Goal: Task Accomplishment & Management: Use online tool/utility

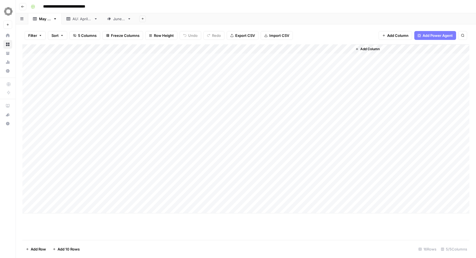
click at [23, 8] on icon "button" at bounding box center [22, 6] width 3 height 3
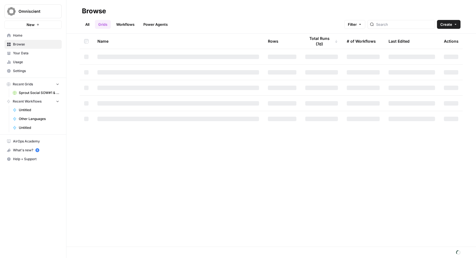
click at [24, 35] on span "Home" at bounding box center [36, 35] width 46 height 5
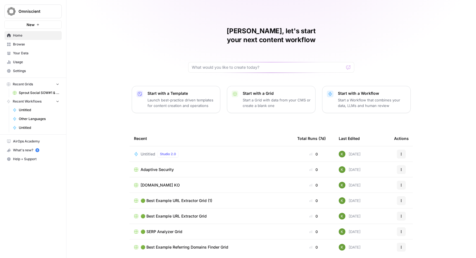
click at [177, 167] on div "Adaptive Security" at bounding box center [211, 170] width 154 height 6
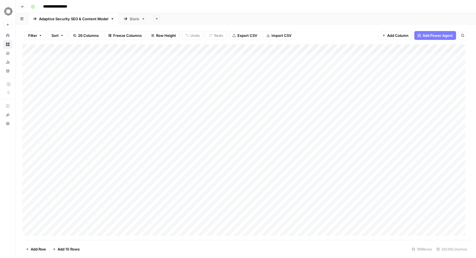
click at [133, 16] on div "Blank" at bounding box center [134, 19] width 9 height 6
click at [156, 17] on button "Add Sheet" at bounding box center [156, 18] width 7 height 7
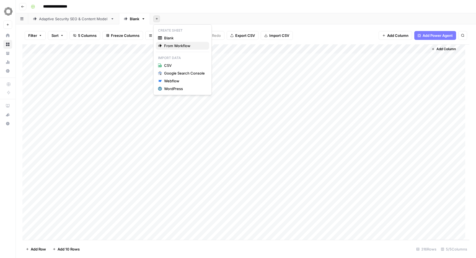
click at [174, 43] on span "From Workflow" at bounding box center [184, 46] width 41 height 6
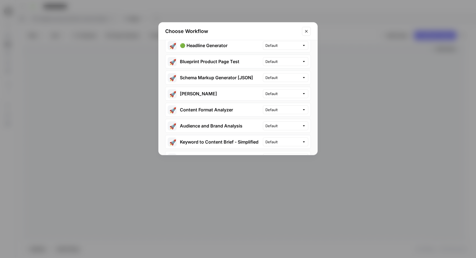
scroll to position [196, 0]
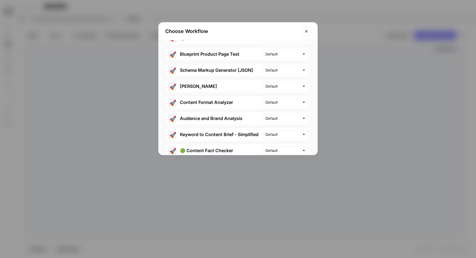
click at [233, 105] on button "🚀 Content Format Analyzer" at bounding box center [214, 101] width 97 height 13
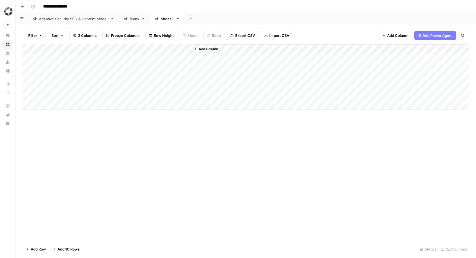
click at [164, 19] on div "Sheet 1" at bounding box center [167, 19] width 13 height 6
click at [178, 19] on icon "button" at bounding box center [178, 19] width 4 height 4
click at [191, 51] on span "Delete Sheet" at bounding box center [199, 50] width 27 height 6
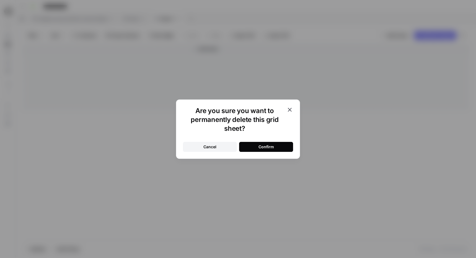
click at [261, 148] on div "Confirm" at bounding box center [266, 147] width 15 height 6
